Goal: Consume media (video, audio): Consume media (video, audio)

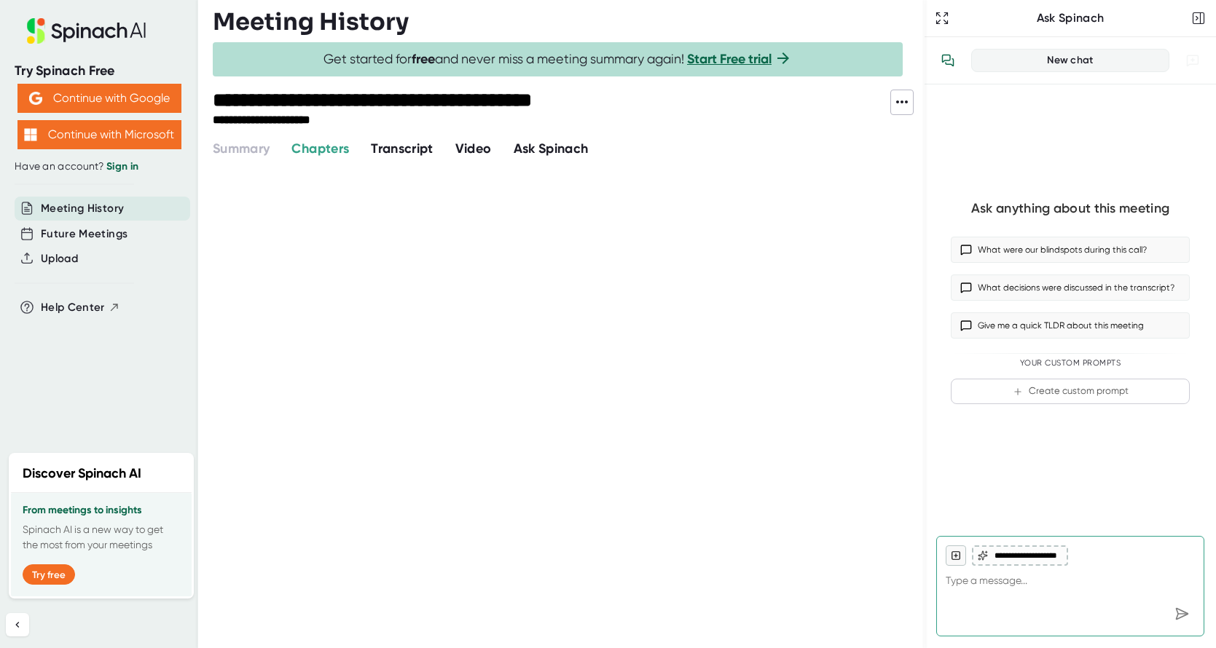
click at [474, 147] on span "Video" at bounding box center [473, 149] width 36 height 16
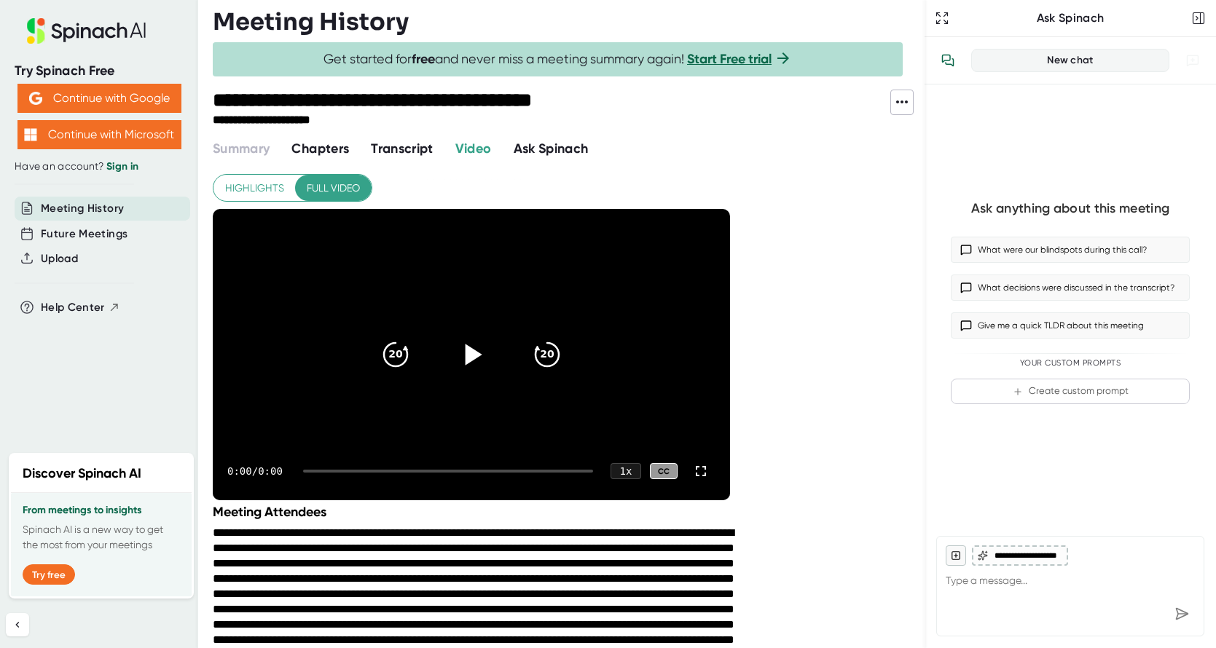
click at [477, 353] on icon at bounding box center [474, 354] width 17 height 21
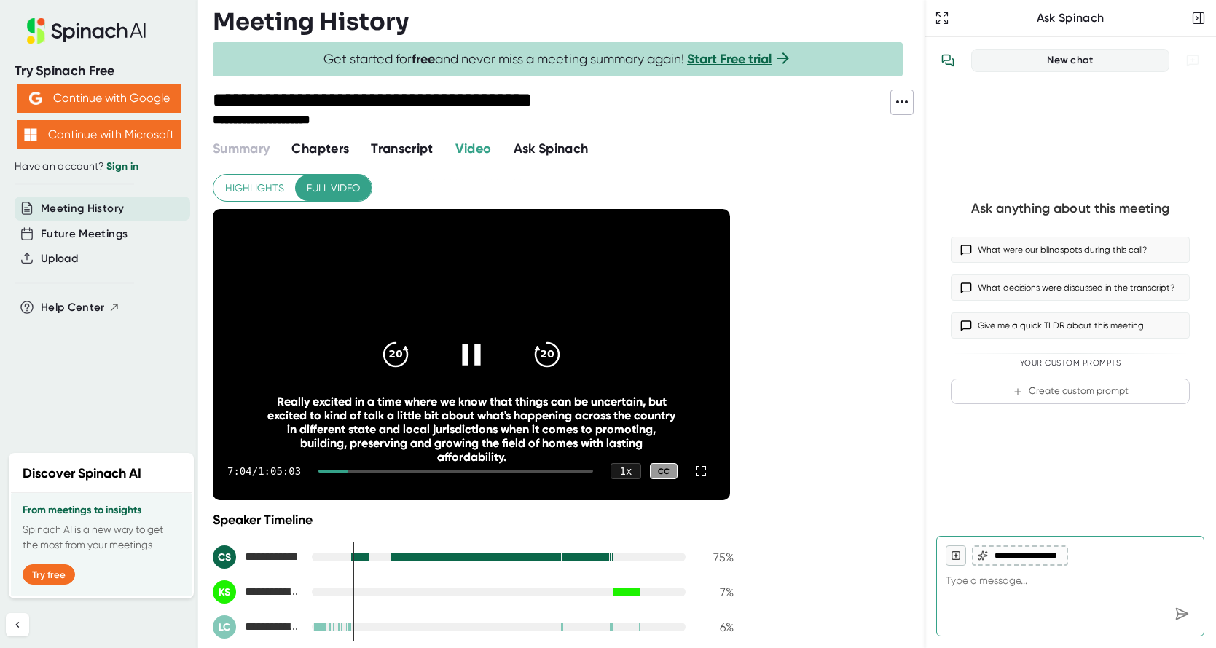
click at [464, 350] on icon at bounding box center [471, 355] width 36 height 36
click at [461, 351] on icon at bounding box center [471, 355] width 36 height 36
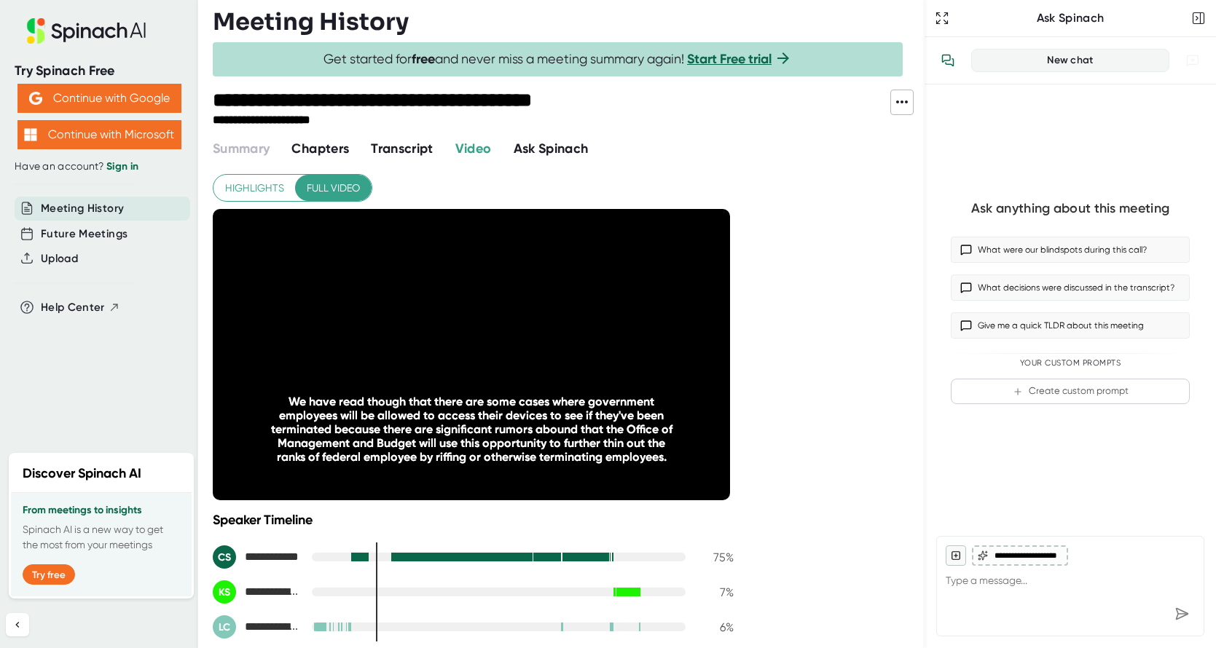
type textarea "x"
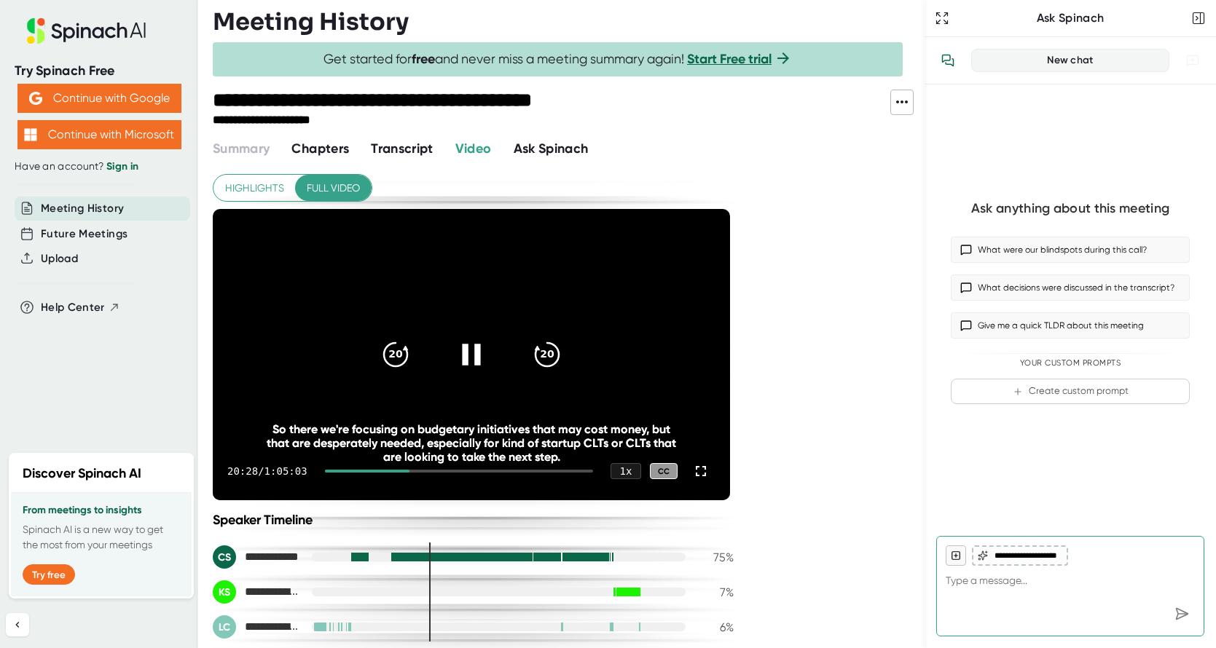
click at [473, 345] on icon at bounding box center [471, 355] width 36 height 36
